Goal: Task Accomplishment & Management: Manage account settings

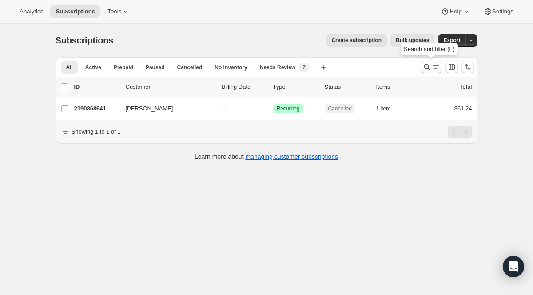
click at [435, 68] on icon "Search and filter results" at bounding box center [435, 67] width 9 height 9
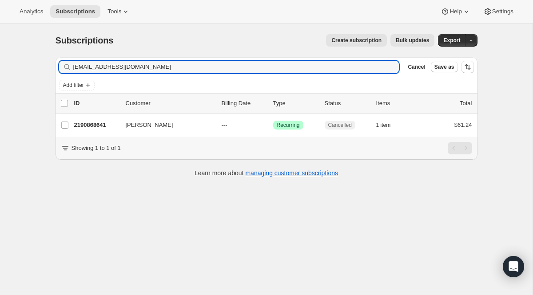
drag, startPoint x: 192, startPoint y: 68, endPoint x: -37, endPoint y: 49, distance: 230.5
click at [0, 49] on html "Analytics Subscriptions Tools Help Settings Skip to content Subscriptions. This…" at bounding box center [266, 147] width 533 height 295
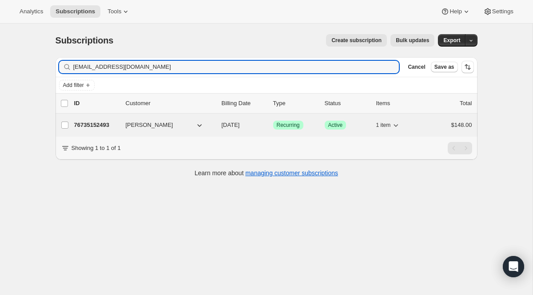
type input "[EMAIL_ADDRESS][DOMAIN_NAME]"
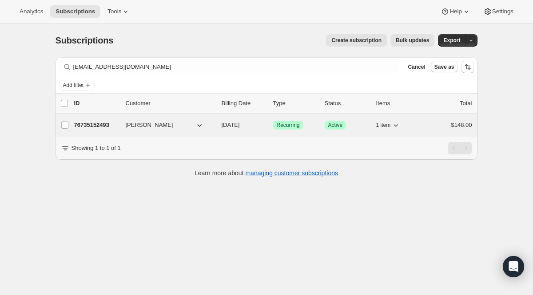
click at [293, 125] on span "Recurring" at bounding box center [288, 125] width 23 height 7
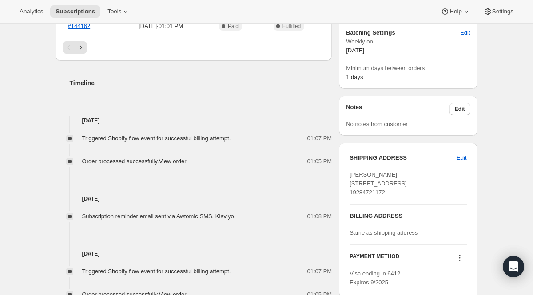
scroll to position [482, 0]
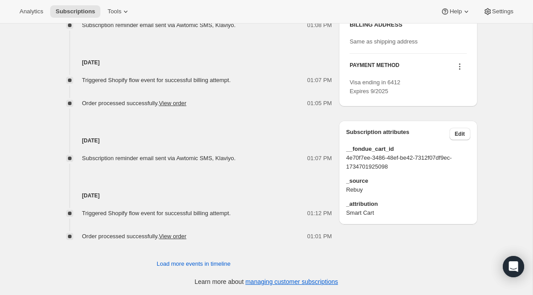
click at [460, 71] on icon at bounding box center [459, 66] width 9 height 9
click at [458, 104] on span "Send link to update card" at bounding box center [457, 101] width 62 height 9
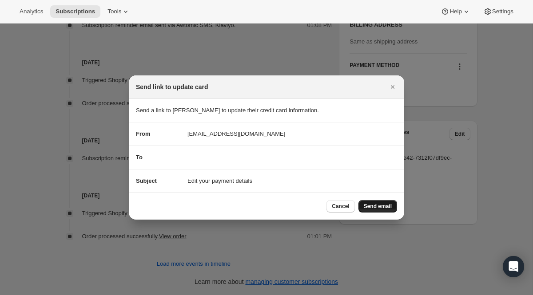
click at [382, 200] on button "Send email" at bounding box center [378, 206] width 39 height 12
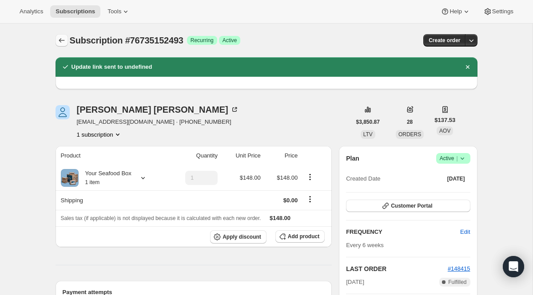
click at [67, 41] on button "Subscriptions" at bounding box center [62, 40] width 12 height 12
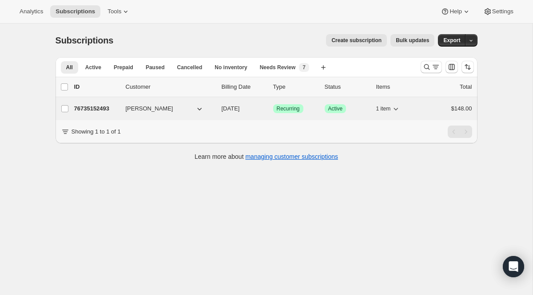
click at [281, 112] on span "Recurring" at bounding box center [288, 108] width 23 height 7
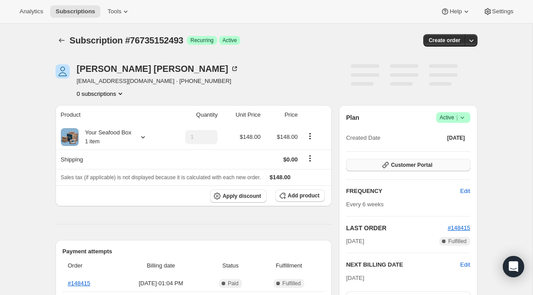
click at [421, 169] on button "Customer Portal" at bounding box center [408, 165] width 124 height 12
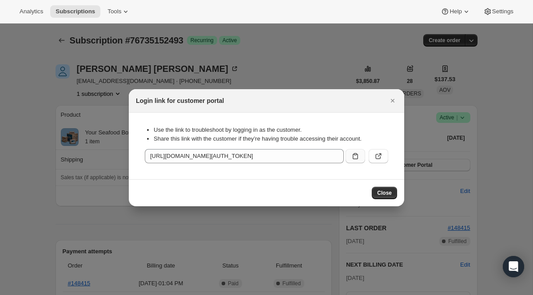
click at [352, 158] on icon ":r1um:" at bounding box center [355, 156] width 9 height 9
click at [395, 103] on icon "Close" at bounding box center [392, 100] width 9 height 9
